Goal: Task Accomplishment & Management: Manage account settings

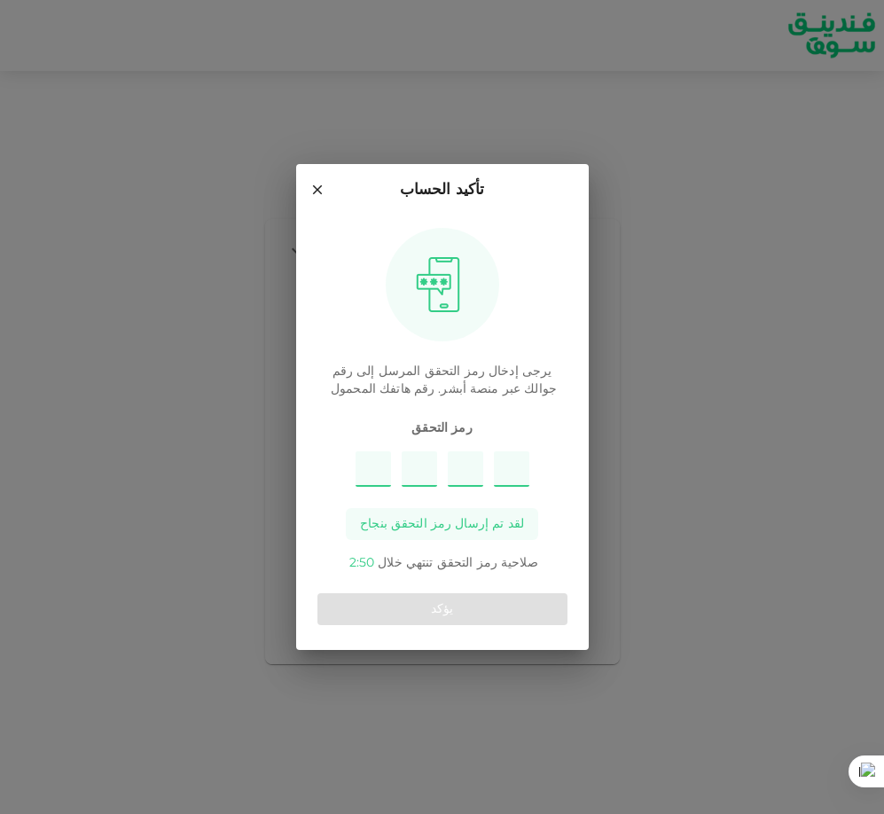
type input "7"
type input "6"
type input "5"
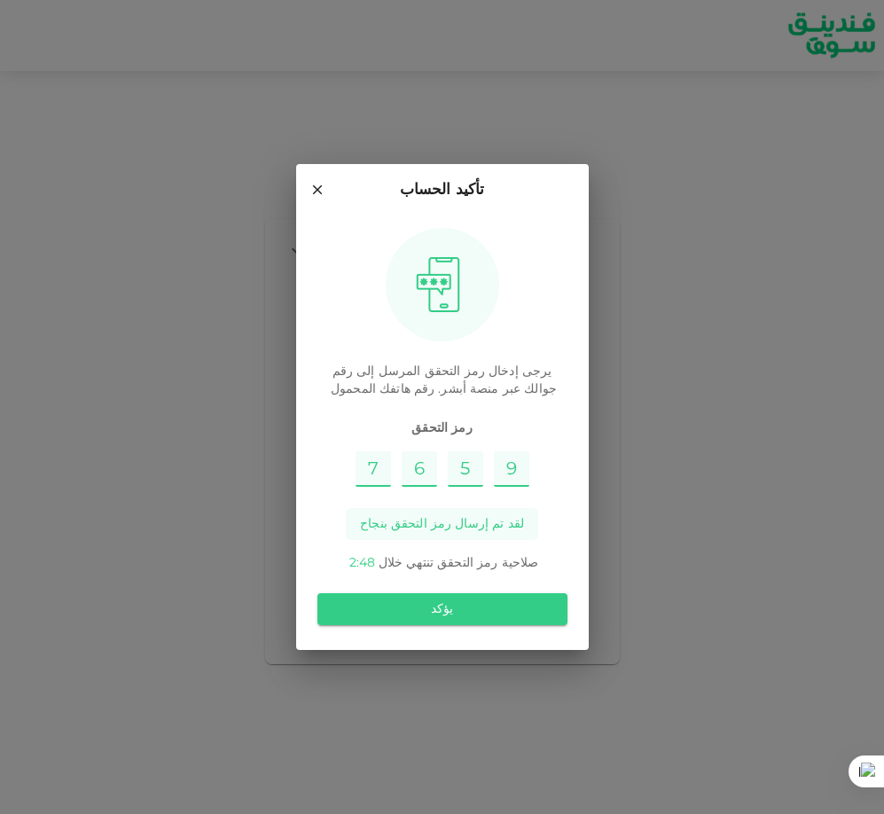
type input "9"
click at [452, 626] on div "يؤكد" at bounding box center [443, 609] width 250 height 46
click at [452, 610] on button "يؤكد" at bounding box center [443, 609] width 250 height 32
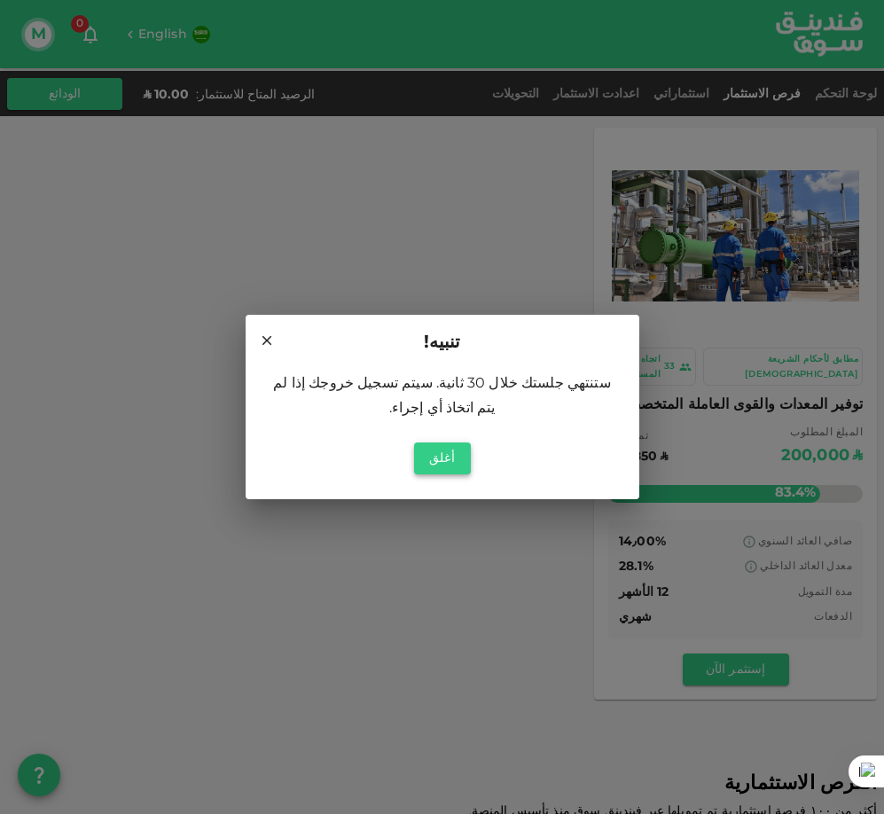
click at [455, 443] on button "أغلق" at bounding box center [442, 459] width 57 height 32
